Goal: Transaction & Acquisition: Obtain resource

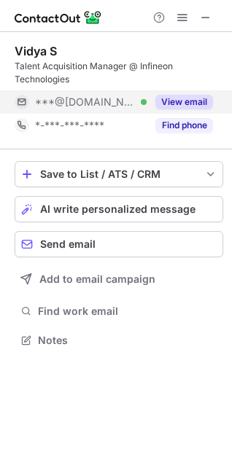
scroll to position [330, 232]
click at [182, 96] on button "View email" at bounding box center [184, 102] width 58 height 15
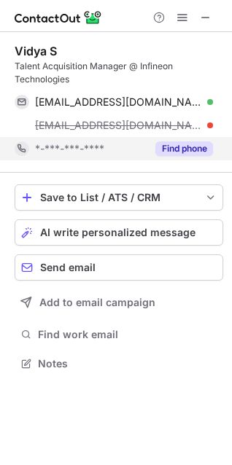
scroll to position [353, 232]
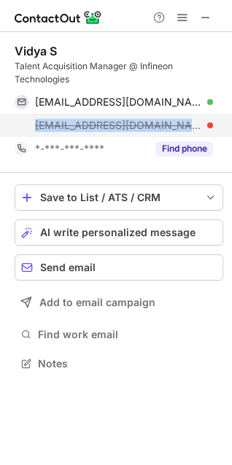
drag, startPoint x: 34, startPoint y: 125, endPoint x: 146, endPoint y: 125, distance: 112.3
click at [146, 125] on div "vidya.s@infineon.com" at bounding box center [114, 125] width 198 height 23
copy span "vidya.s@infineon.com"
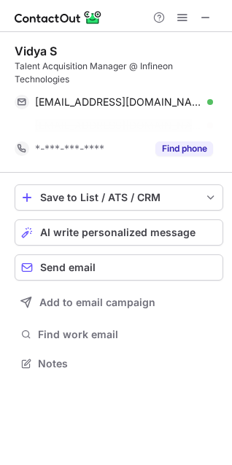
scroll to position [330, 232]
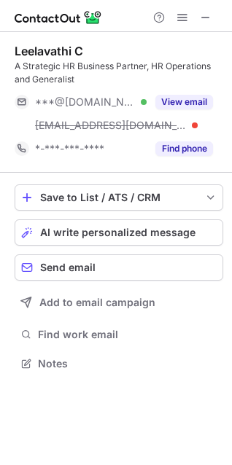
scroll to position [353, 232]
drag, startPoint x: 225, startPoint y: 88, endPoint x: 228, endPoint y: 110, distance: 22.7
click at [228, 110] on div "Leelavathi C A Strategic HR Business Partner, HR Operations and Generalist ***@…" at bounding box center [116, 209] width 232 height 354
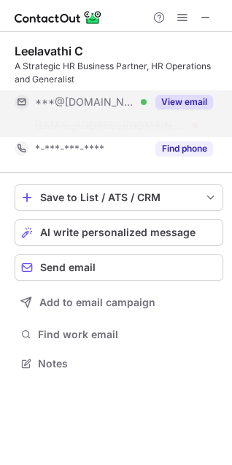
click at [176, 101] on button "View email" at bounding box center [184, 102] width 58 height 15
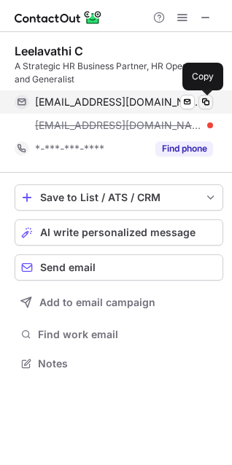
click at [204, 104] on span at bounding box center [206, 102] width 12 height 12
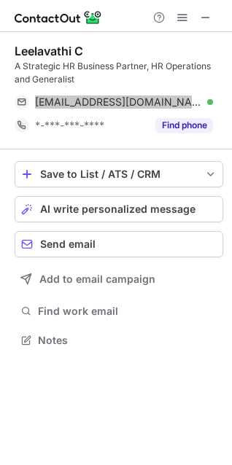
scroll to position [330, 232]
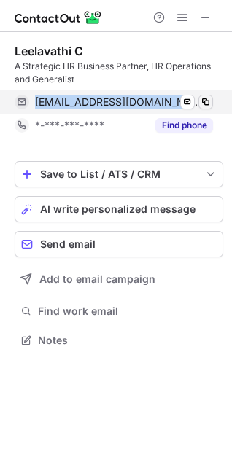
click at [198, 101] on button at bounding box center [205, 102] width 15 height 15
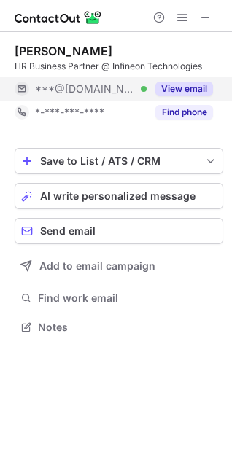
scroll to position [7, 7]
click at [188, 92] on button "View email" at bounding box center [184, 89] width 58 height 15
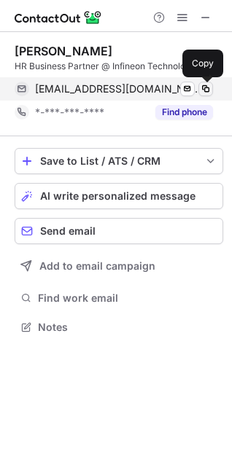
click at [210, 85] on span at bounding box center [206, 89] width 12 height 12
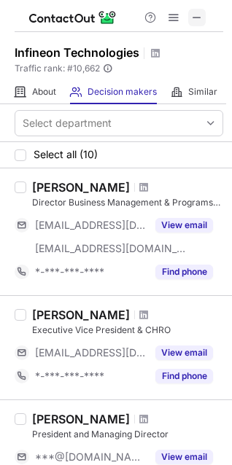
click at [198, 12] on span at bounding box center [197, 18] width 12 height 12
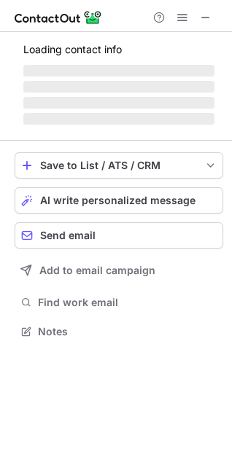
scroll to position [353, 232]
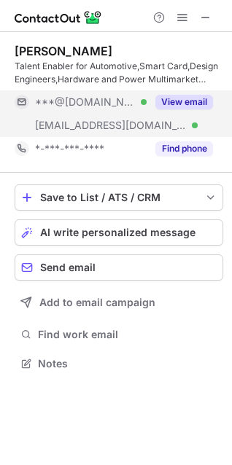
click at [177, 102] on button "View email" at bounding box center [184, 102] width 58 height 15
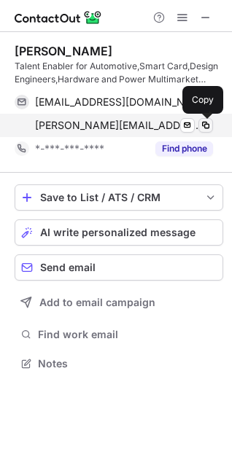
click at [209, 124] on span at bounding box center [206, 126] width 12 height 12
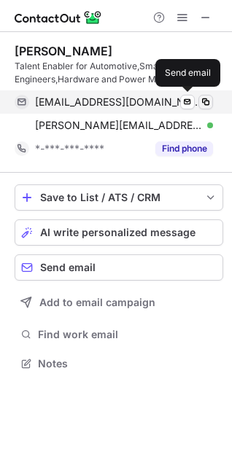
click at [203, 100] on span at bounding box center [206, 102] width 12 height 12
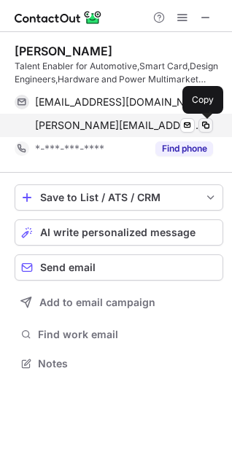
click at [209, 118] on button at bounding box center [205, 125] width 15 height 15
